Goal: Navigation & Orientation: Find specific page/section

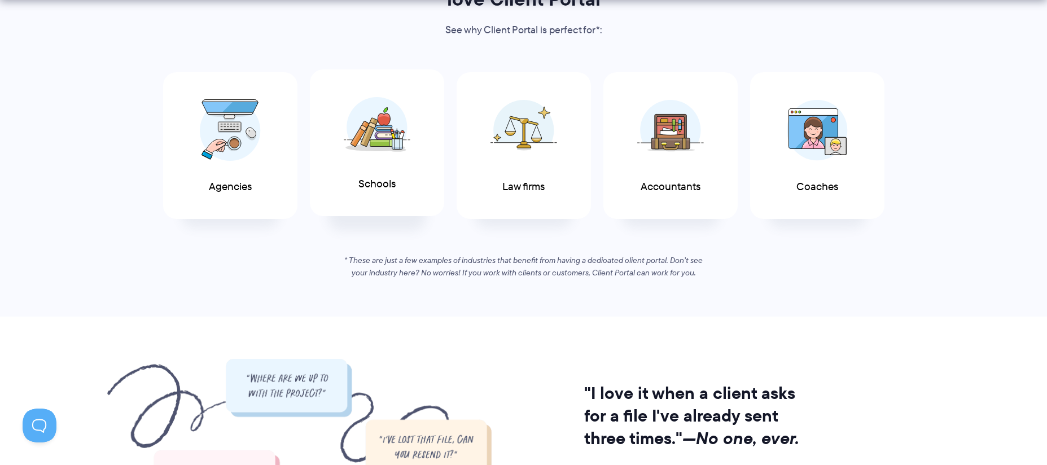
click at [394, 195] on div "Schools" at bounding box center [377, 142] width 134 height 147
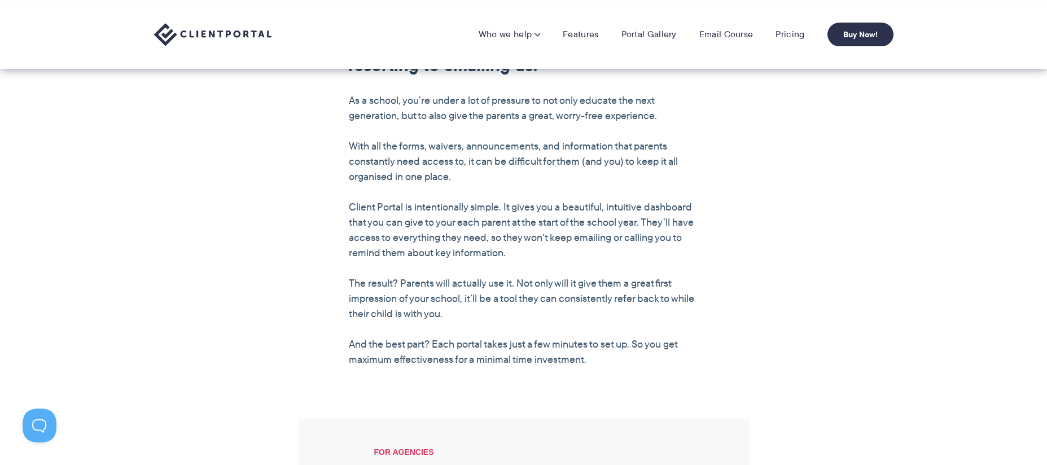
scroll to position [759, 0]
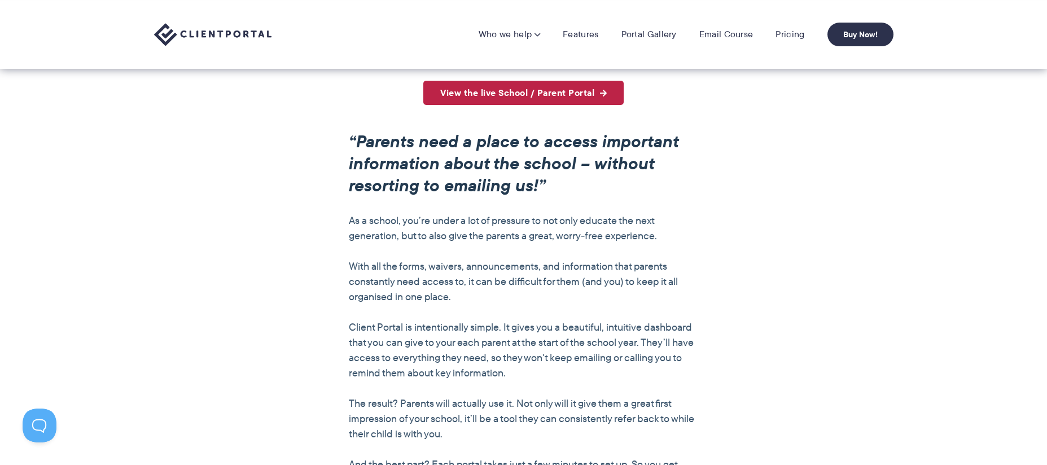
click at [588, 101] on link "View the live School / Parent Portal" at bounding box center [524, 93] width 200 height 24
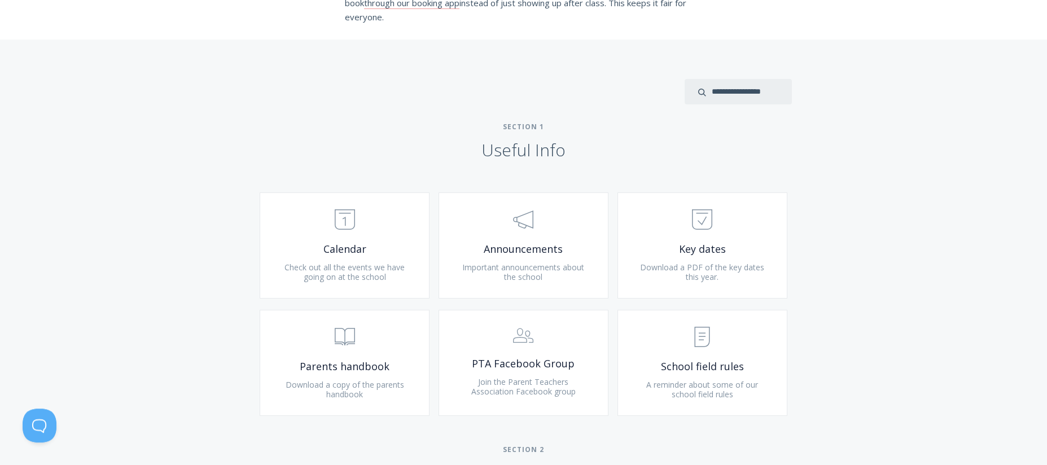
scroll to position [370, 0]
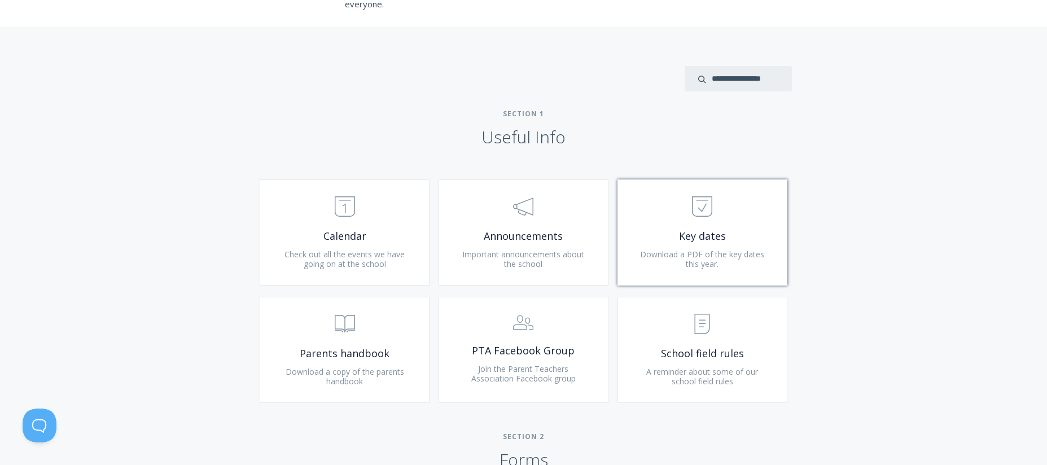
click at [673, 232] on span "Key dates" at bounding box center [702, 236] width 135 height 13
click at [335, 218] on span ".st0{fill:none;stroke:#000000;stroke-width:2;stroke-miterlimit:10;} Untitled-18" at bounding box center [344, 207] width 135 height 34
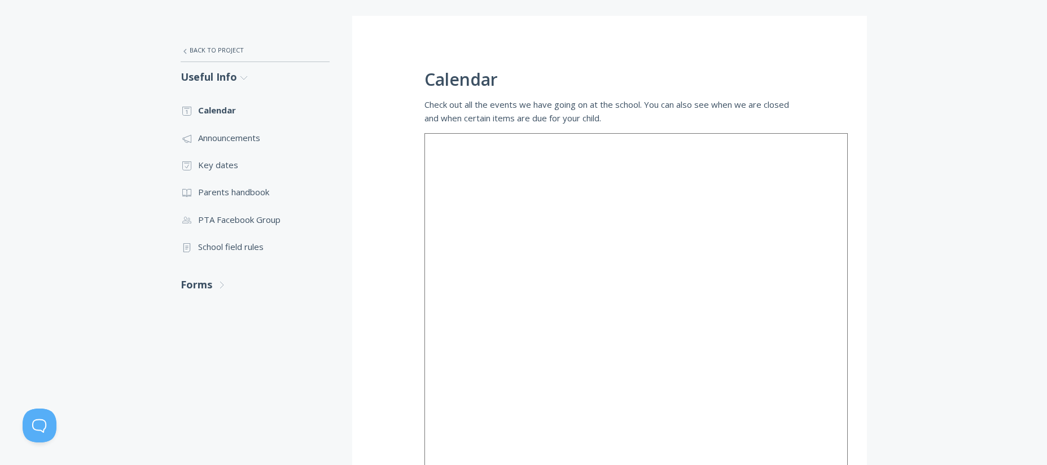
scroll to position [108, 0]
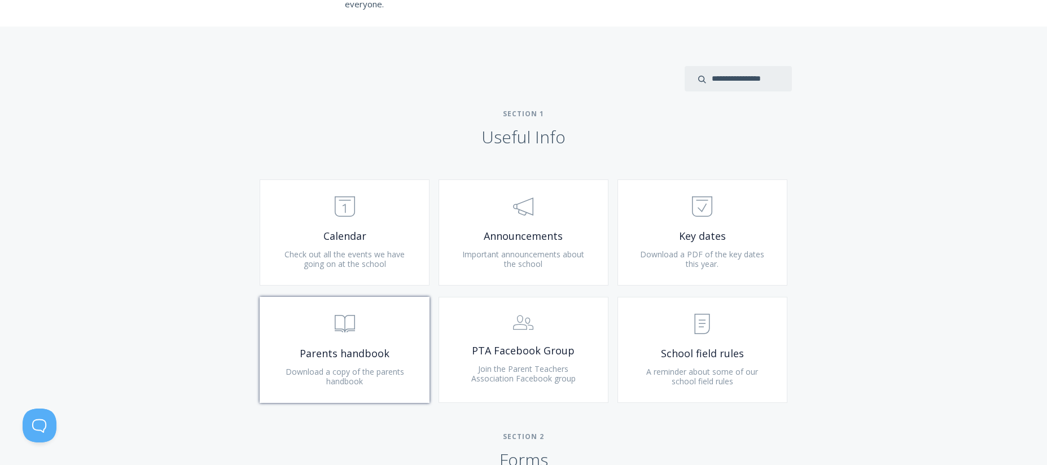
click at [369, 326] on span ".st0{fill:none;stroke:#000000;stroke-width:2;stroke-miterlimit:10;} Untitled-13" at bounding box center [344, 325] width 135 height 34
